Goal: Task Accomplishment & Management: Manage account settings

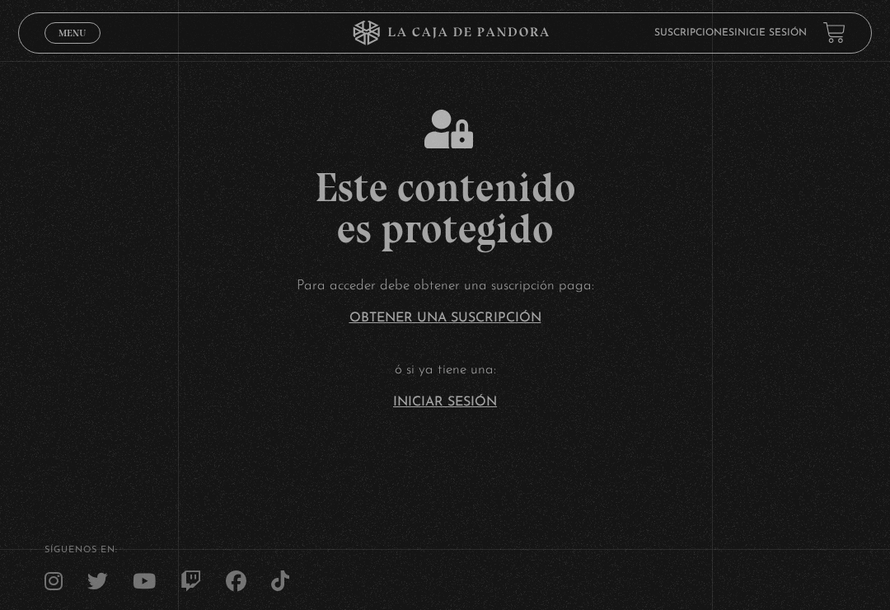
scroll to position [76, 0]
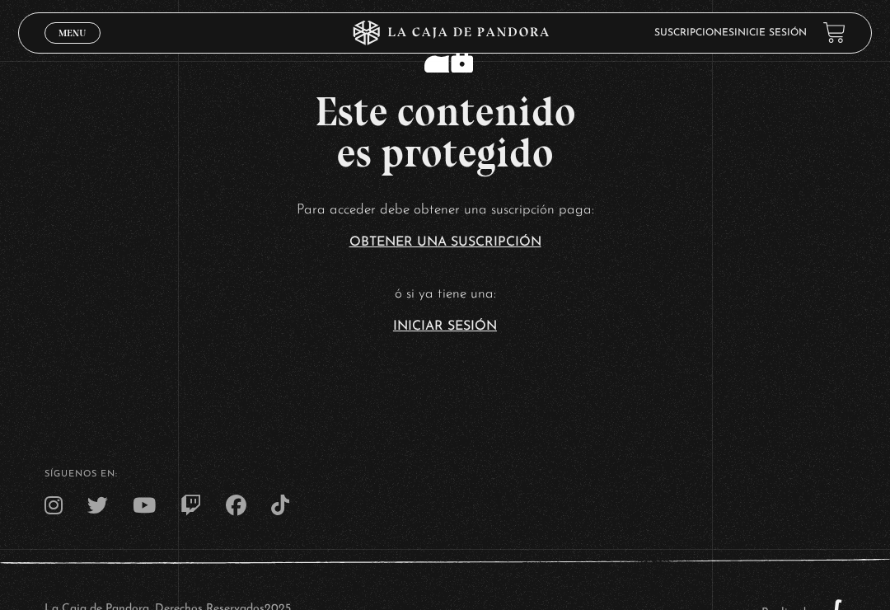
click at [461, 333] on link "Iniciar Sesión" at bounding box center [445, 326] width 104 height 13
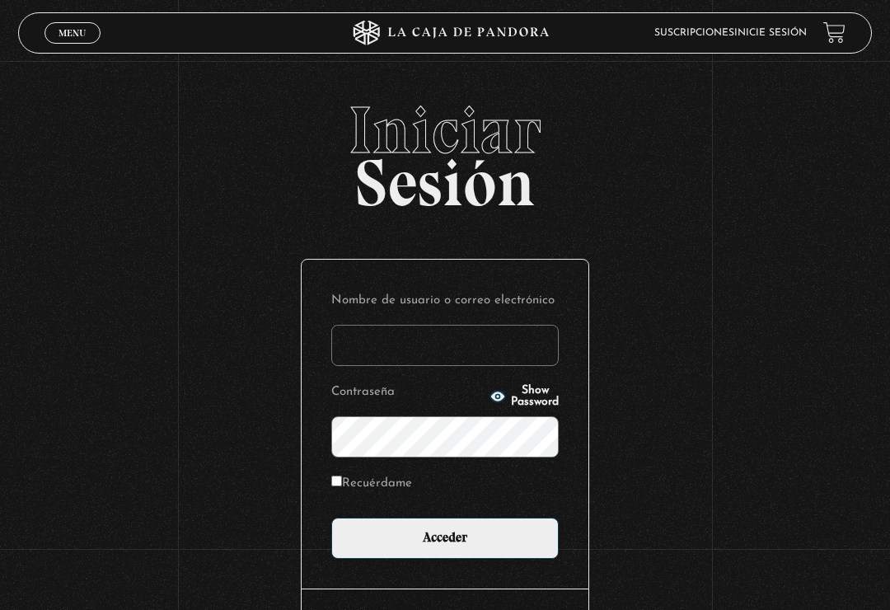
type input "melmad22@yahoo.com"
click at [445, 542] on input "Acceder" at bounding box center [444, 537] width 227 height 41
click at [466, 536] on input "Acceder" at bounding box center [444, 537] width 227 height 41
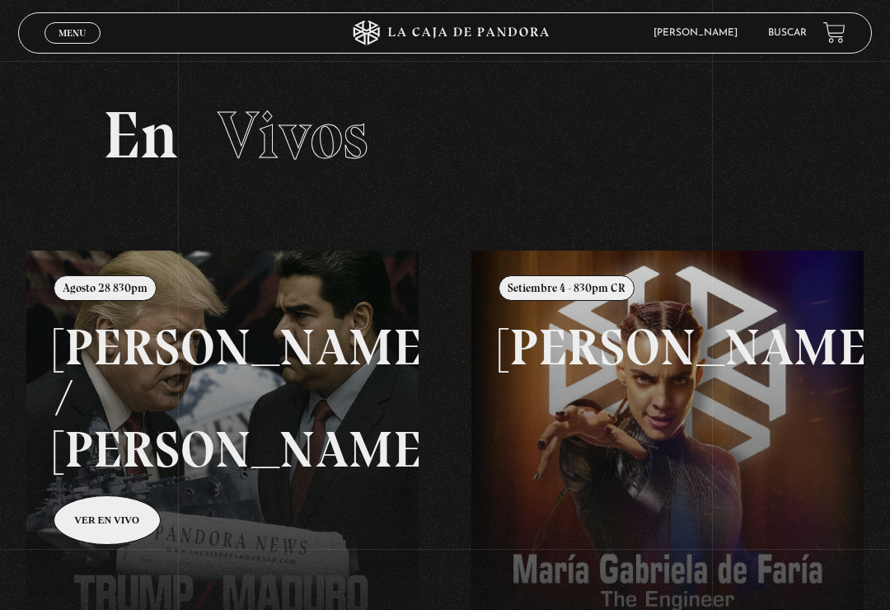
click at [265, 433] on link at bounding box center [471, 555] width 890 height 610
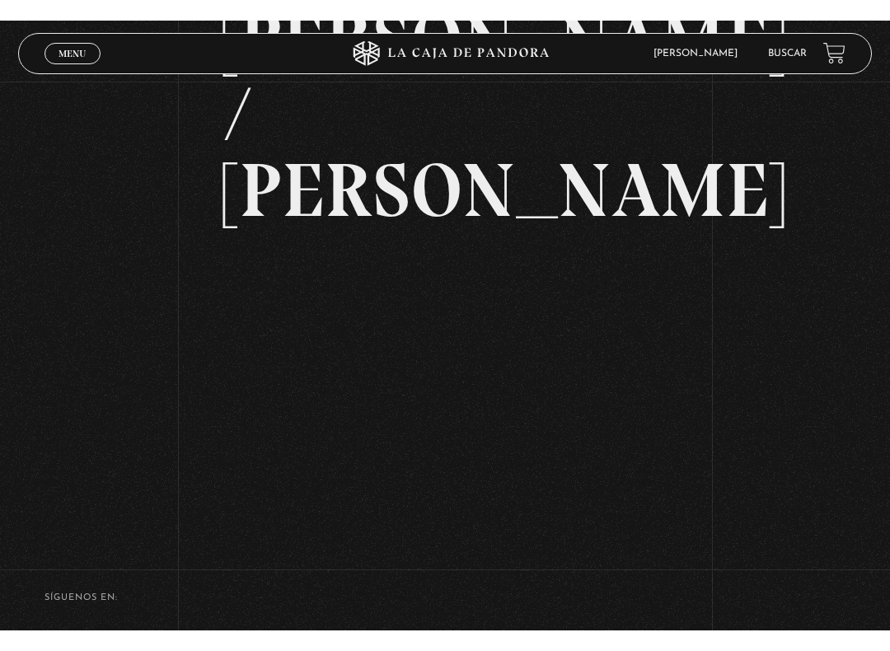
scroll to position [16, 0]
